Goal: Transaction & Acquisition: Book appointment/travel/reservation

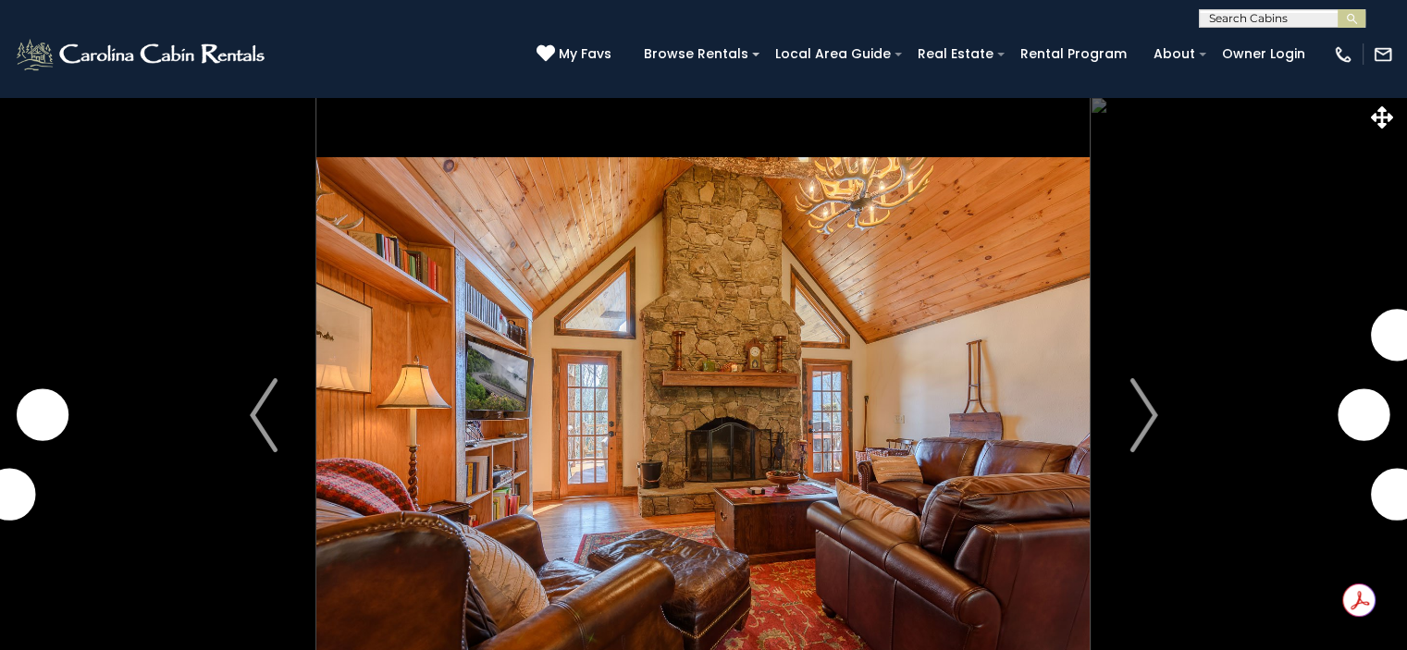
scroll to position [18, 0]
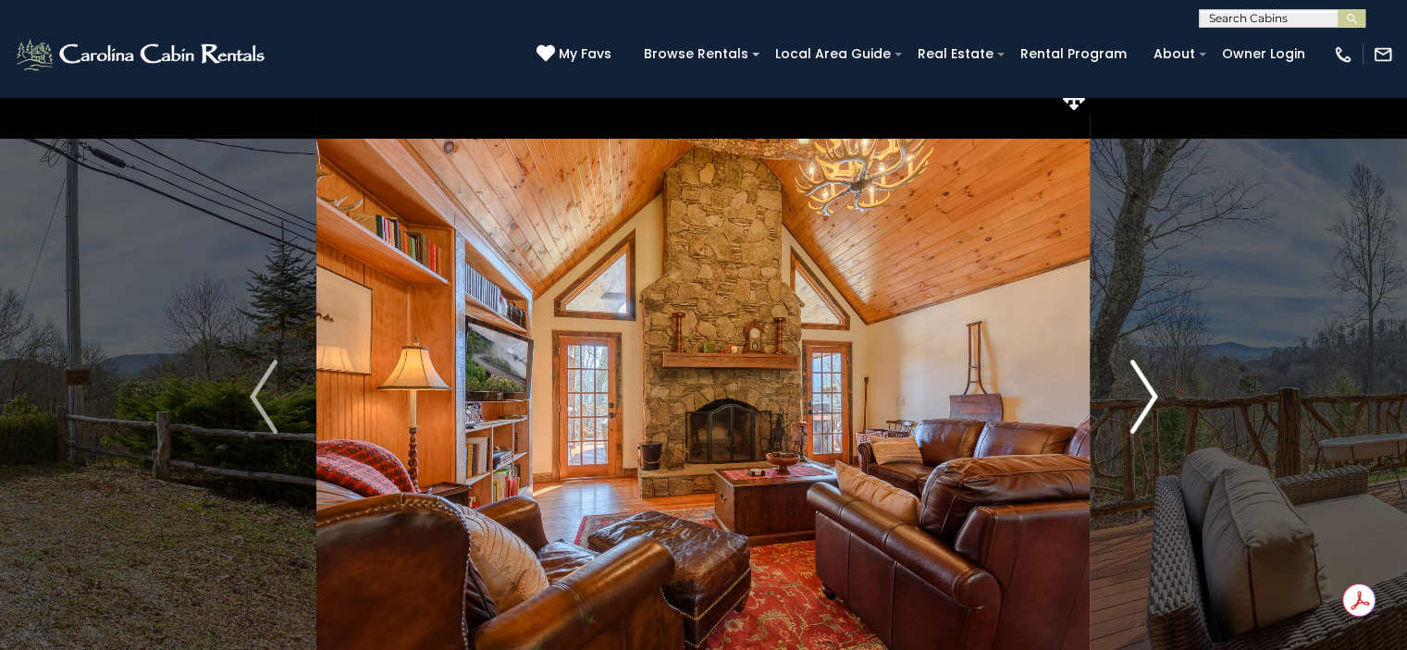
click at [1157, 394] on button "Next" at bounding box center [1143, 397] width 106 height 638
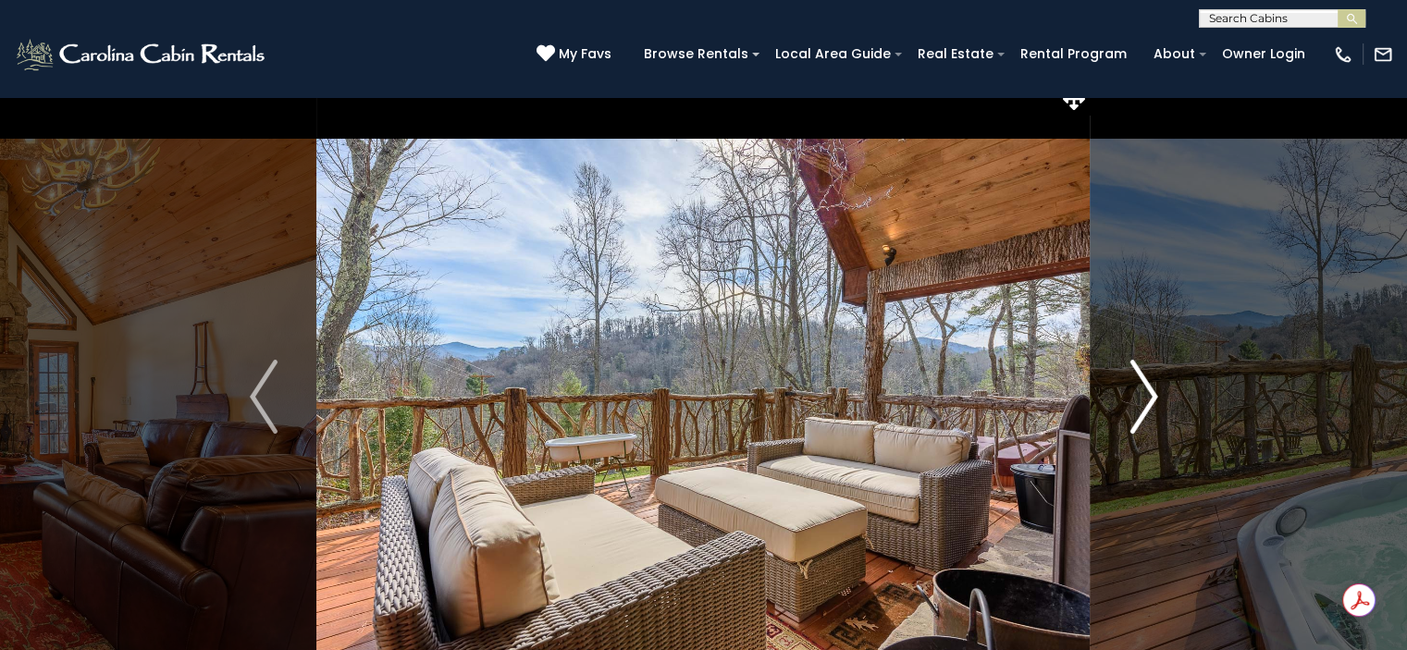
click at [1157, 394] on button "Next" at bounding box center [1143, 397] width 106 height 638
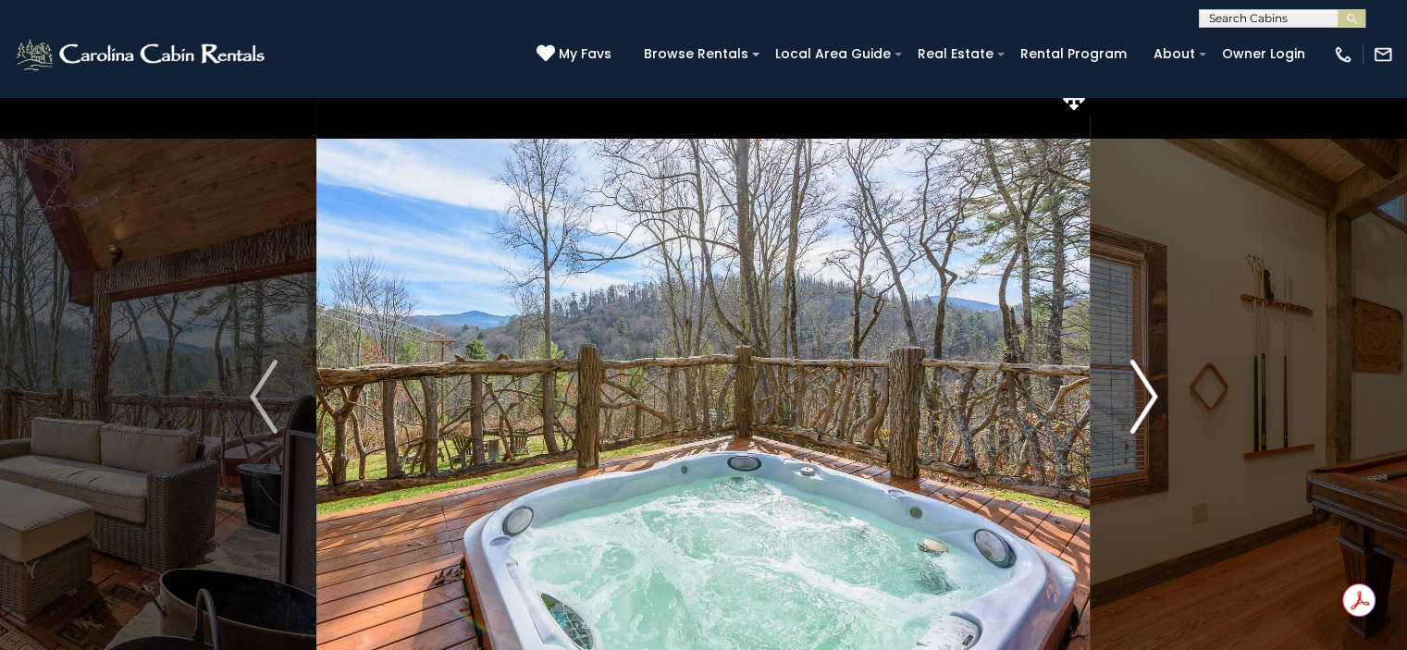
click at [1157, 394] on button "Next" at bounding box center [1143, 397] width 106 height 638
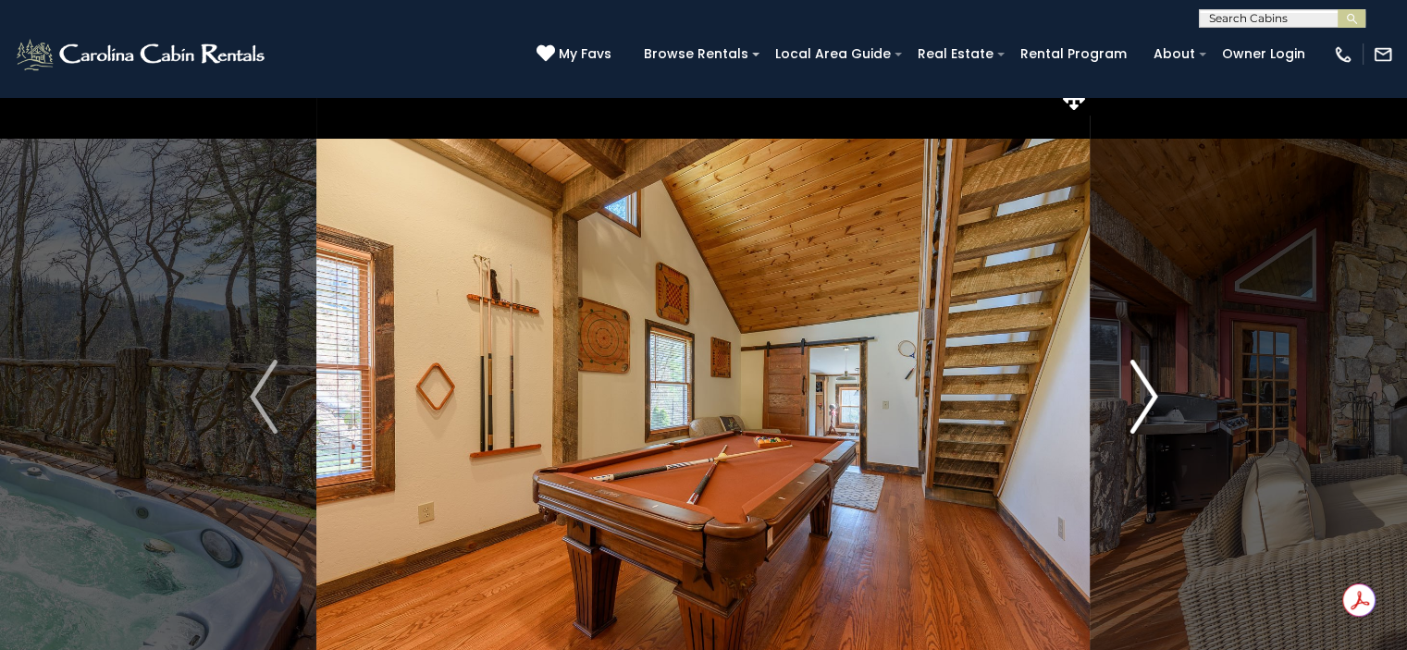
click at [1157, 394] on button "Next" at bounding box center [1143, 397] width 106 height 638
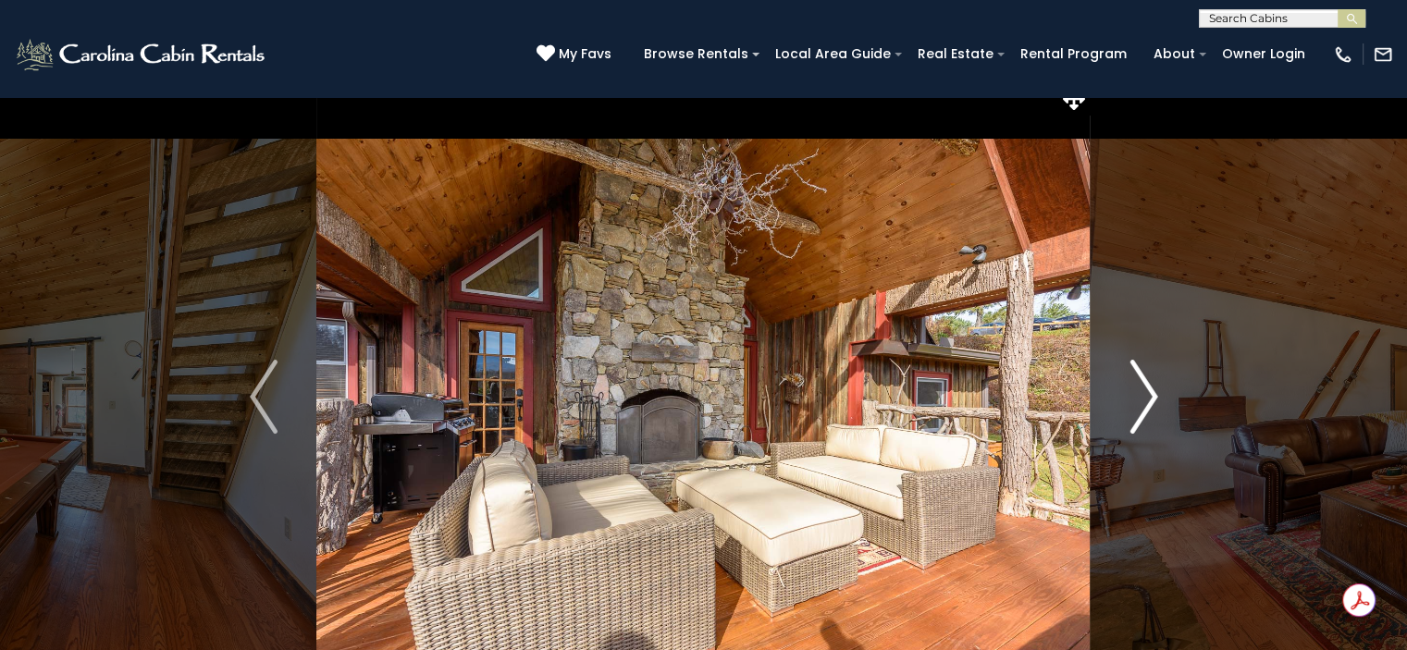
click at [1157, 394] on button "Next" at bounding box center [1143, 397] width 106 height 638
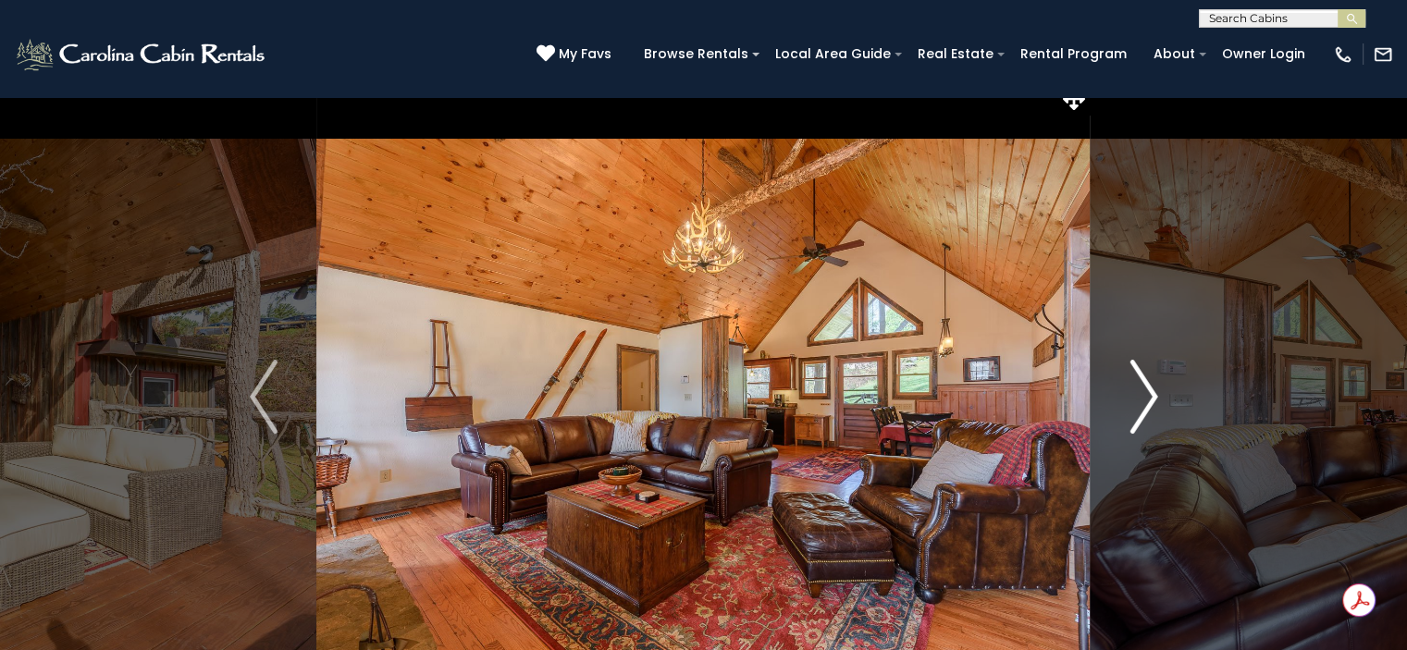
click at [1157, 394] on button "Next" at bounding box center [1143, 397] width 106 height 638
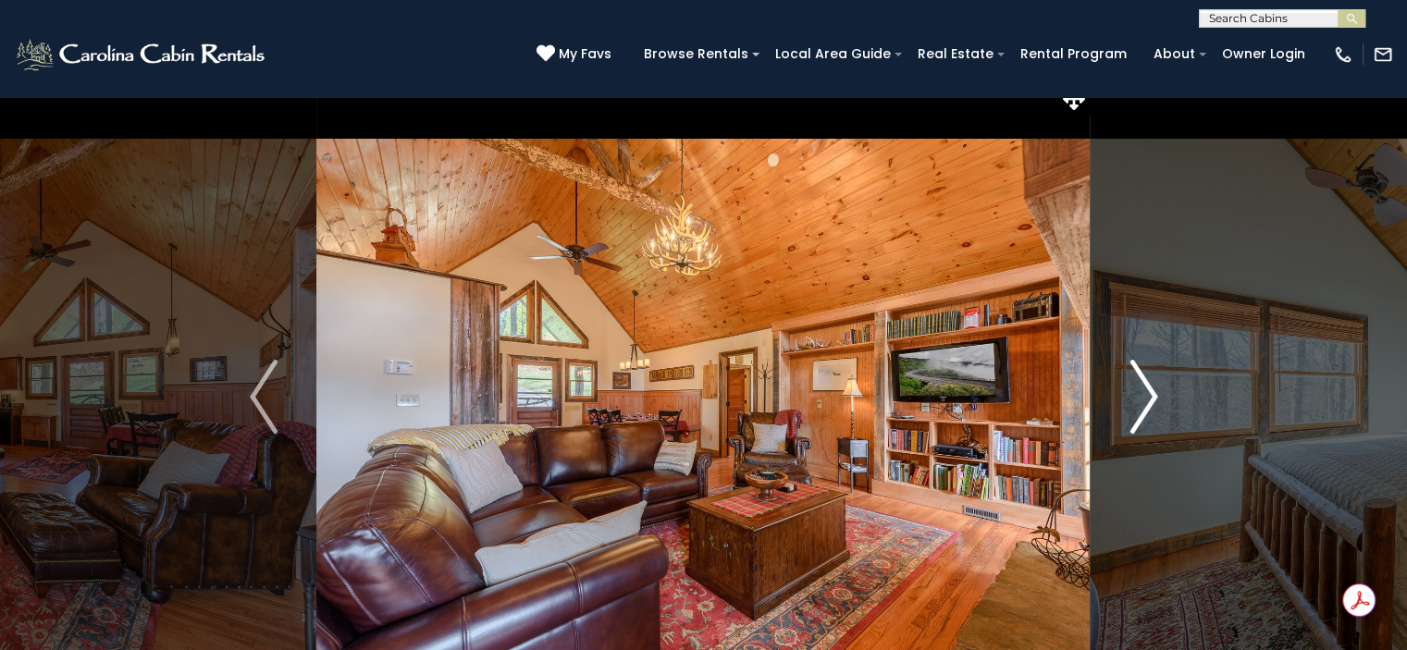
click at [1157, 394] on button "Next" at bounding box center [1143, 397] width 106 height 638
